Goal: Information Seeking & Learning: Learn about a topic

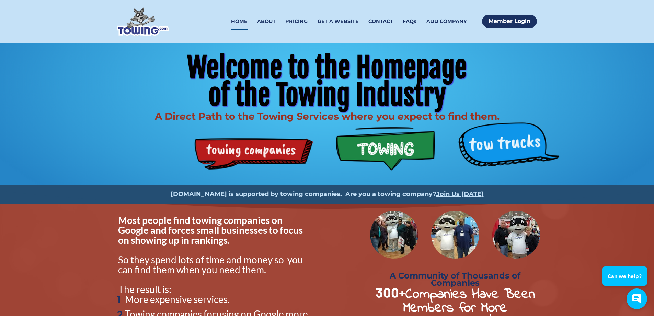
click at [376, 152] on div "Welcome to the Homepage of the Towing Industry A Direct Path to the Towing Serv…" at bounding box center [328, 114] width 440 height 142
drag, startPoint x: 526, startPoint y: 155, endPoint x: 513, endPoint y: 153, distance: 13.1
click at [525, 155] on div "Welcome to the Homepage of the Towing Industry A Direct Path to the Towing Serv…" at bounding box center [328, 114] width 440 height 142
click at [513, 153] on div "Welcome to the Homepage of the Towing Industry A Direct Path to the Towing Serv…" at bounding box center [328, 114] width 440 height 142
click at [513, 149] on div "Welcome to the Homepage of the Towing Industry A Direct Path to the Towing Serv…" at bounding box center [328, 114] width 440 height 142
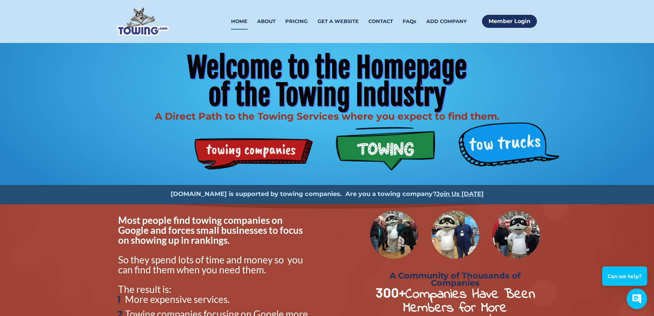
drag, startPoint x: 512, startPoint y: 147, endPoint x: 508, endPoint y: 142, distance: 6.4
click at [512, 147] on div "Welcome to the Homepage of the Towing Industry A Direct Path to the Towing Serv…" at bounding box center [328, 114] width 440 height 142
click at [259, 156] on div "Welcome to the Homepage of the Towing Industry A Direct Path to the Towing Serv…" at bounding box center [328, 114] width 440 height 142
click at [259, 155] on div "Welcome to the Homepage of the Towing Industry A Direct Path to the Towing Serv…" at bounding box center [328, 114] width 440 height 142
click at [260, 155] on div "Welcome to the Homepage of the Towing Industry A Direct Path to the Towing Serv…" at bounding box center [328, 114] width 440 height 142
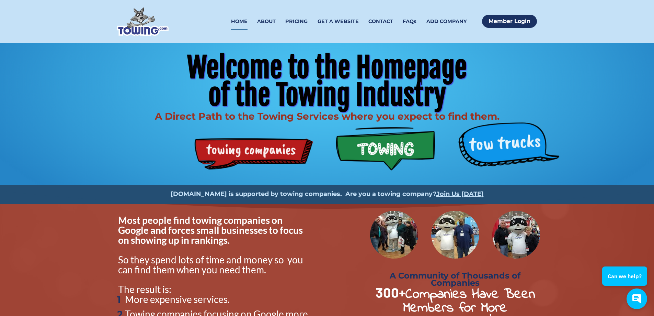
scroll to position [34, 0]
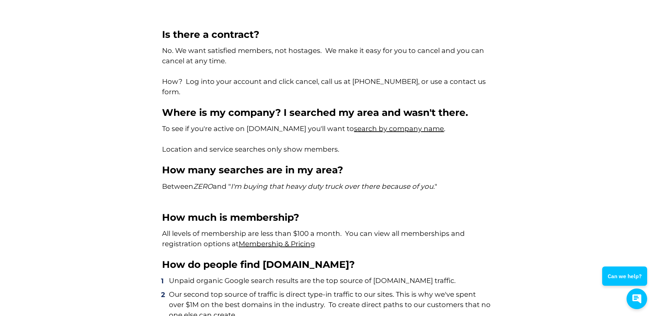
scroll to position [3813, 0]
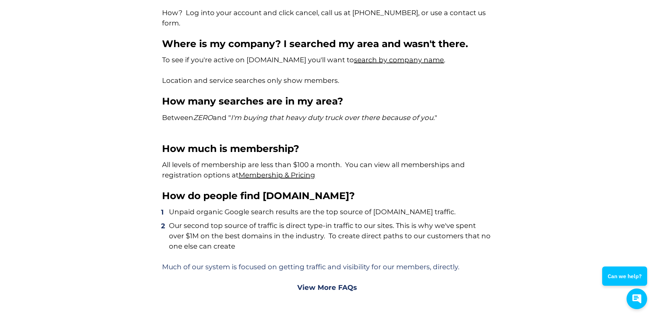
click at [337, 283] on strong "View More FAQs" at bounding box center [327, 287] width 60 height 8
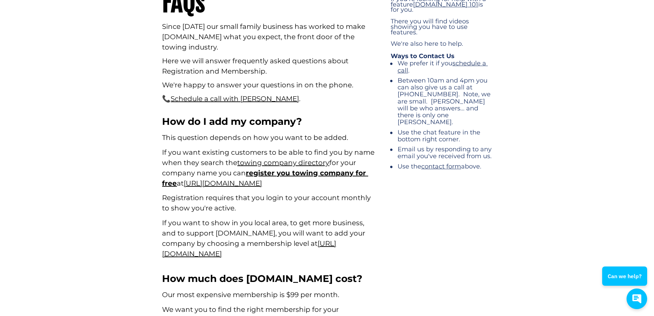
scroll to position [214, 0]
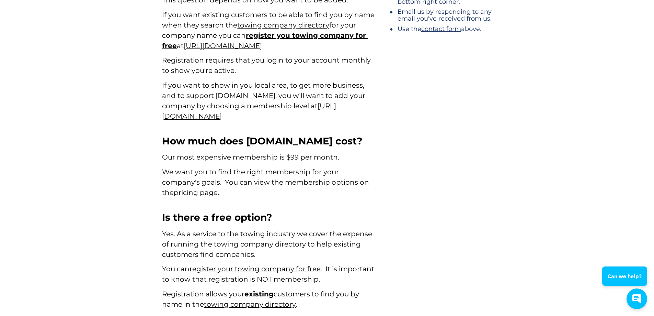
click at [218, 188] on link "pricing page" at bounding box center [196, 192] width 44 height 8
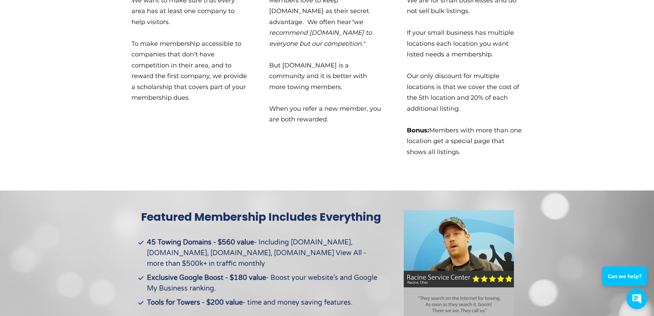
scroll to position [1546, 0]
